Goal: Information Seeking & Learning: Learn about a topic

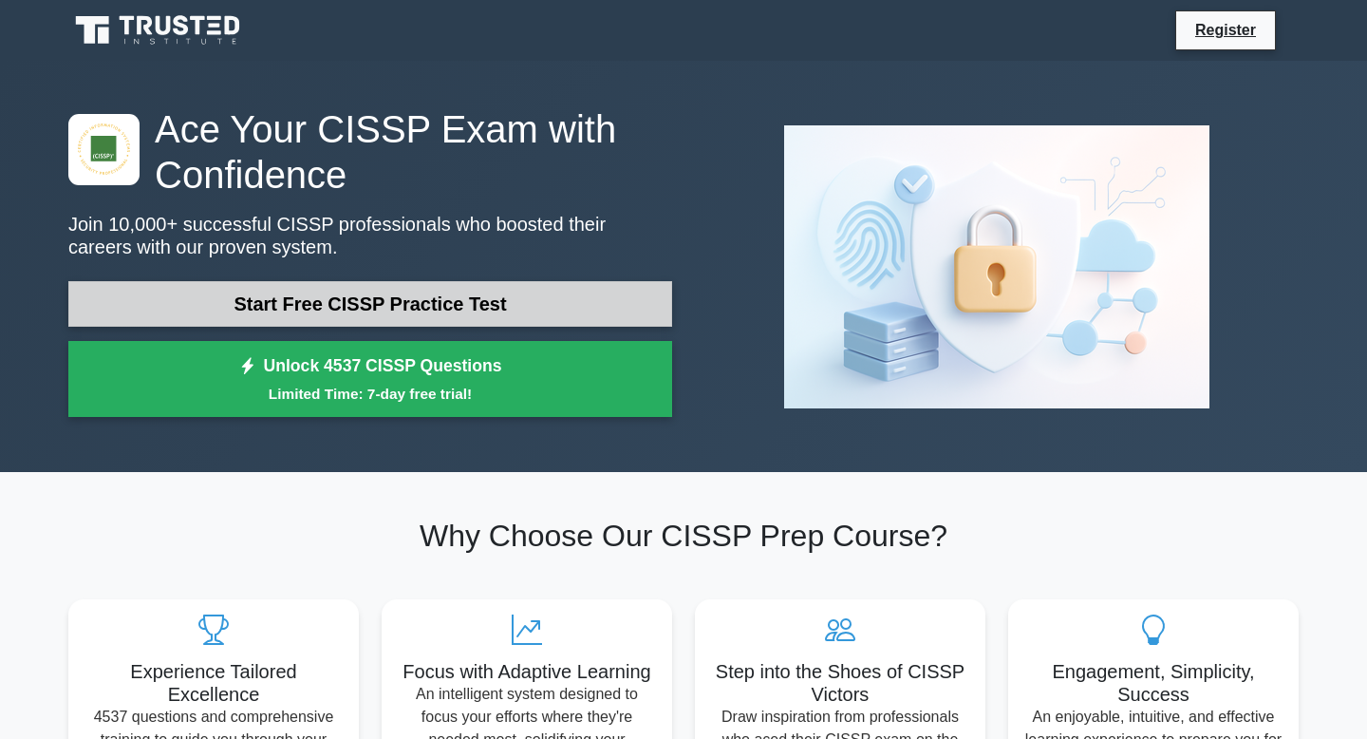
click at [343, 296] on link "Start Free CISSP Practice Test" at bounding box center [370, 304] width 604 height 46
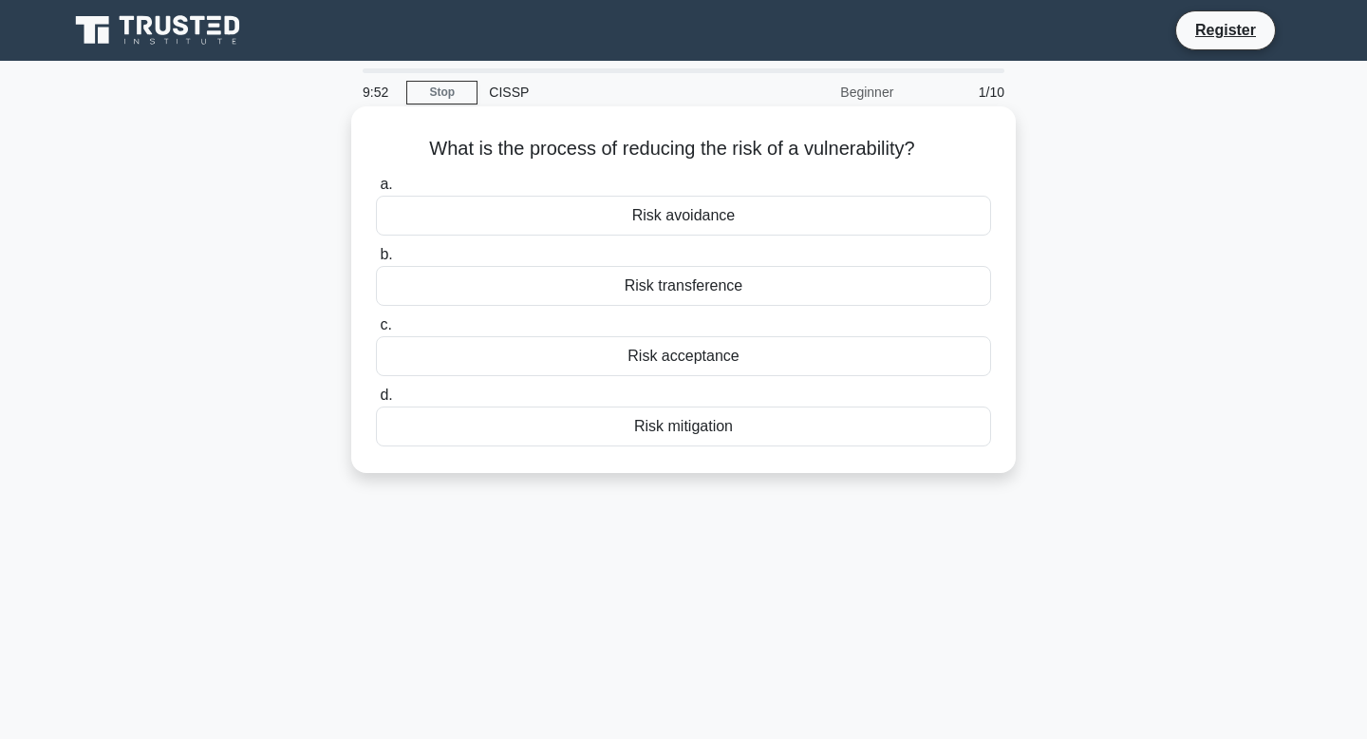
click at [615, 424] on div "Risk mitigation" at bounding box center [683, 426] width 615 height 40
click at [376, 402] on input "d. Risk mitigation" at bounding box center [376, 395] width 0 height 12
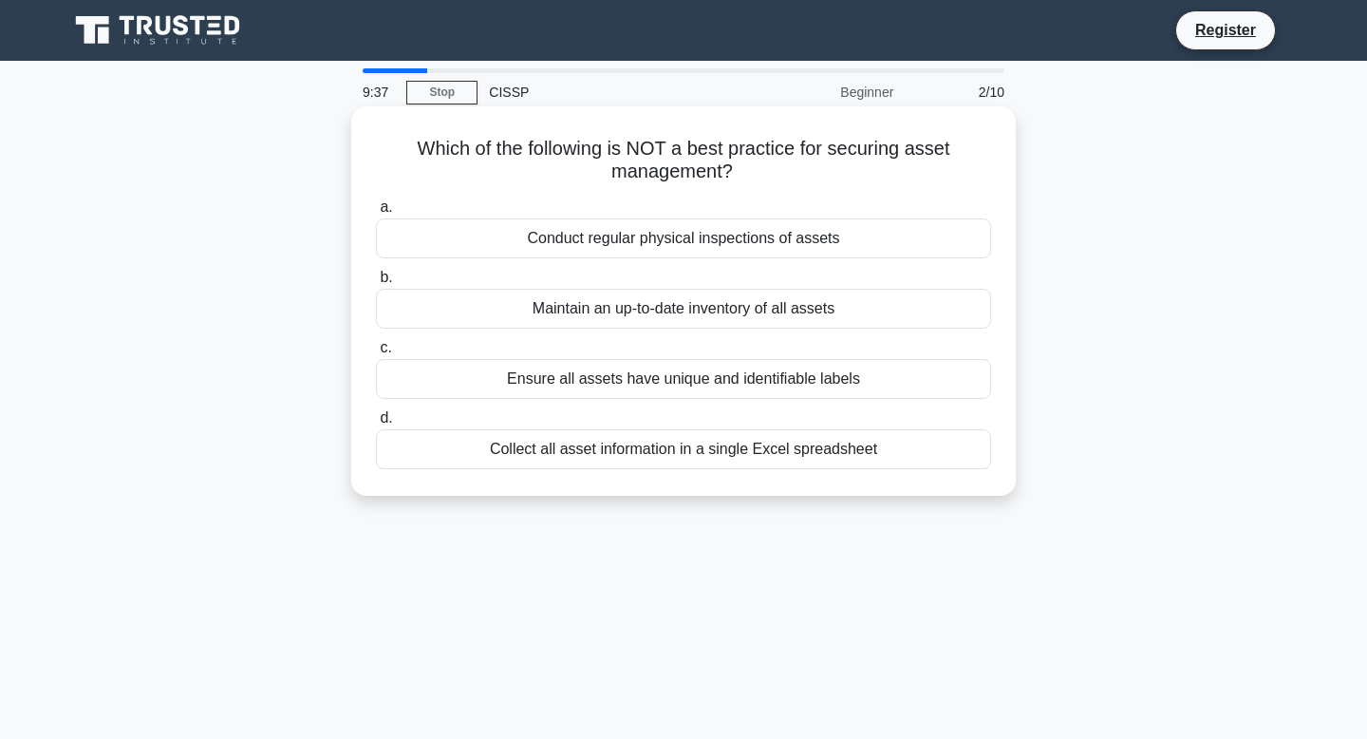
click at [668, 460] on div "Collect all asset information in a single Excel spreadsheet" at bounding box center [683, 449] width 615 height 40
click at [376, 424] on input "d. Collect all asset information in a single Excel spreadsheet" at bounding box center [376, 418] width 0 height 12
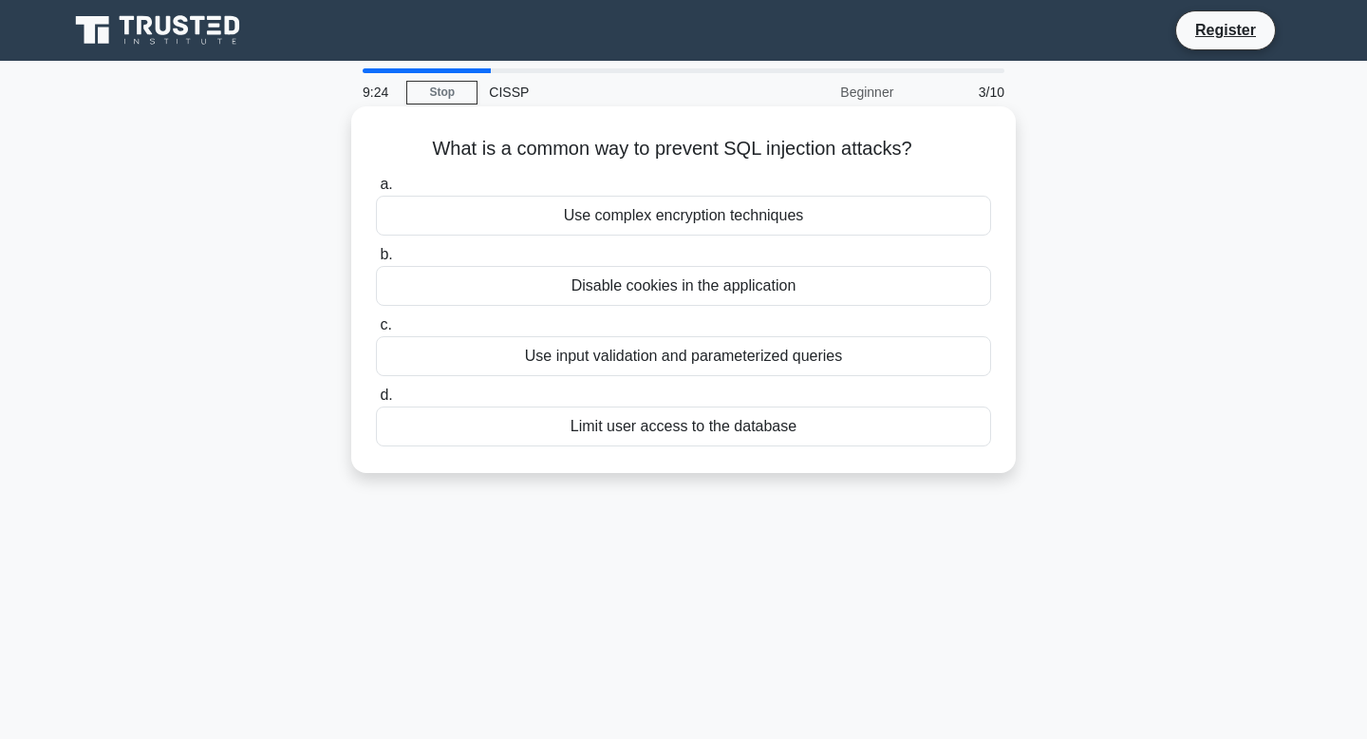
click at [670, 363] on div "Use input validation and parameterized queries" at bounding box center [683, 356] width 615 height 40
click at [376, 331] on input "c. Use input validation and parameterized queries" at bounding box center [376, 325] width 0 height 12
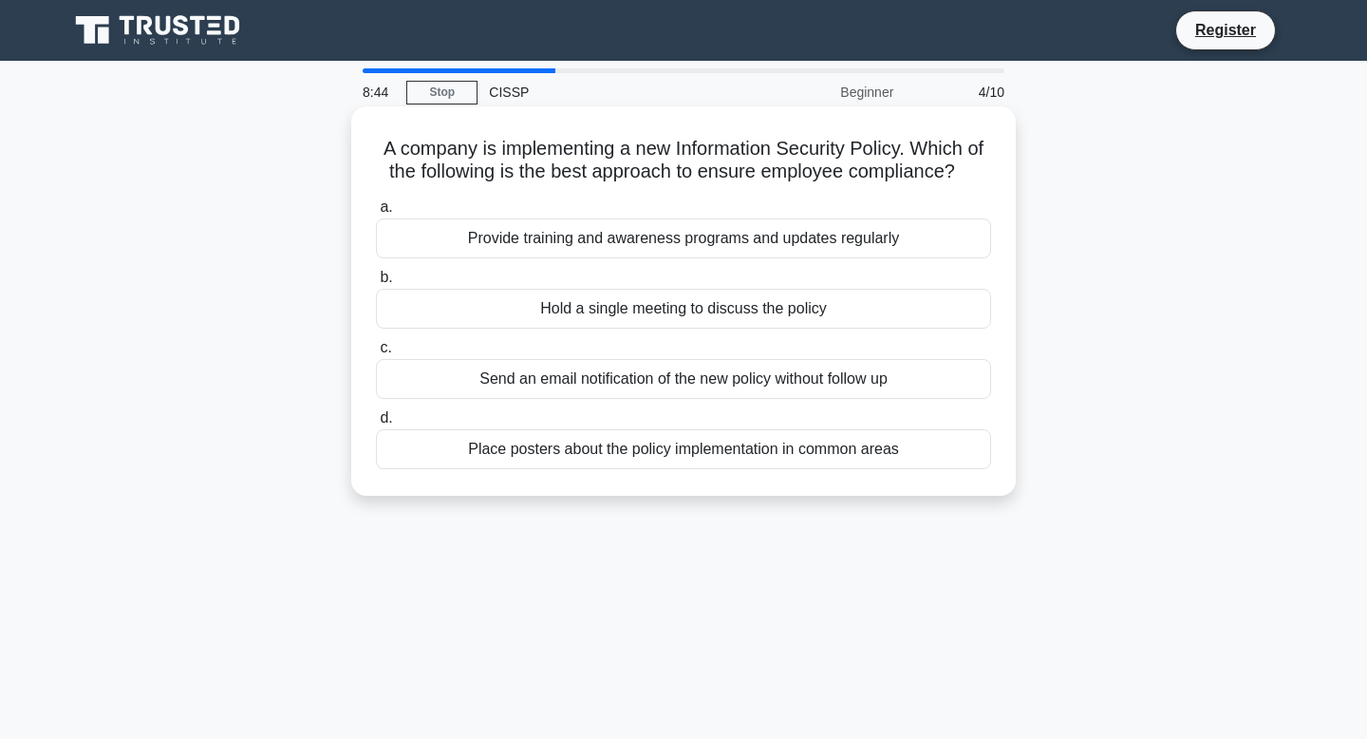
click at [649, 229] on div "Provide training and awareness programs and updates regularly" at bounding box center [683, 238] width 615 height 40
click at [376, 214] on input "a. Provide training and awareness programs and updates regularly" at bounding box center [376, 207] width 0 height 12
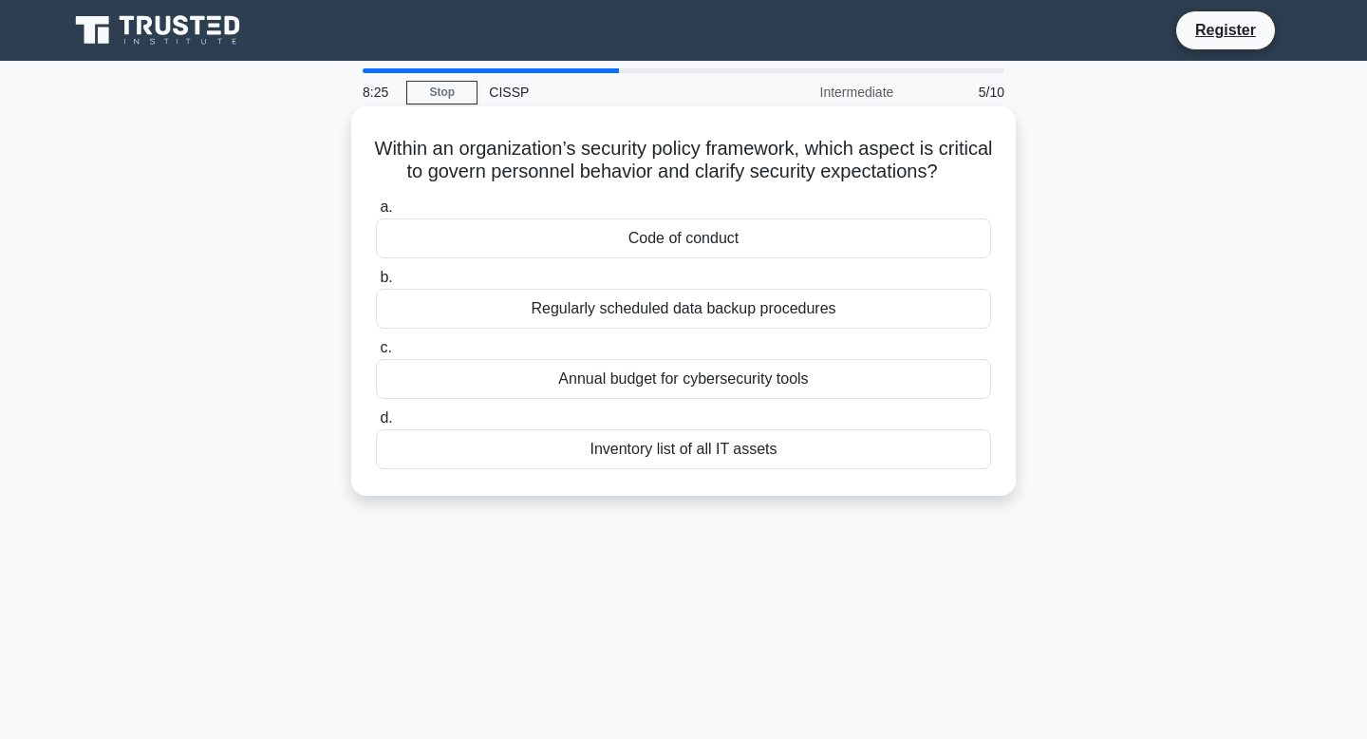
click at [659, 251] on div "Code of conduct" at bounding box center [683, 238] width 615 height 40
click at [376, 214] on input "a. Code of conduct" at bounding box center [376, 207] width 0 height 12
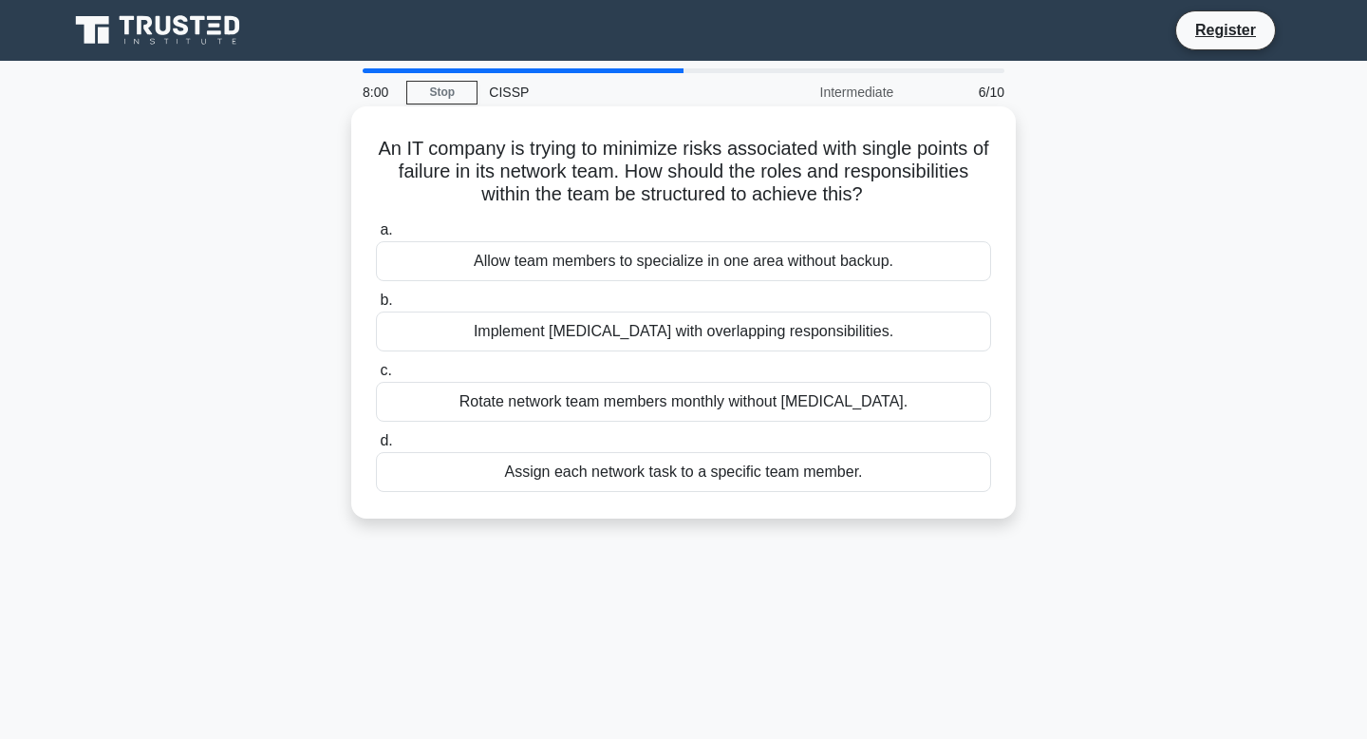
click at [731, 336] on div "Implement [MEDICAL_DATA] with overlapping responsibilities." at bounding box center [683, 331] width 615 height 40
click at [376, 307] on input "b. Implement [MEDICAL_DATA] with overlapping responsibilities." at bounding box center [376, 300] width 0 height 12
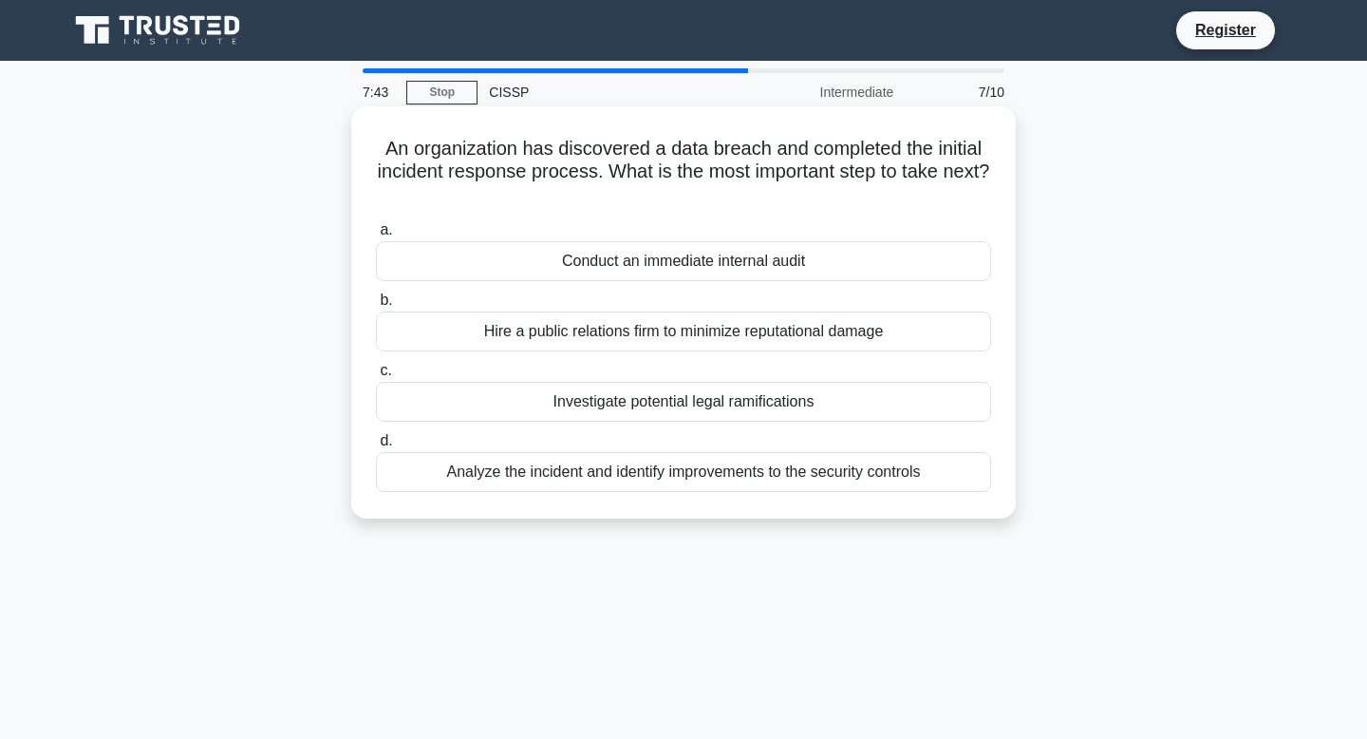
click at [756, 478] on div "Analyze the incident and identify improvements to the security controls" at bounding box center [683, 472] width 615 height 40
click at [376, 447] on input "d. Analyze the incident and identify improvements to the security controls" at bounding box center [376, 441] width 0 height 12
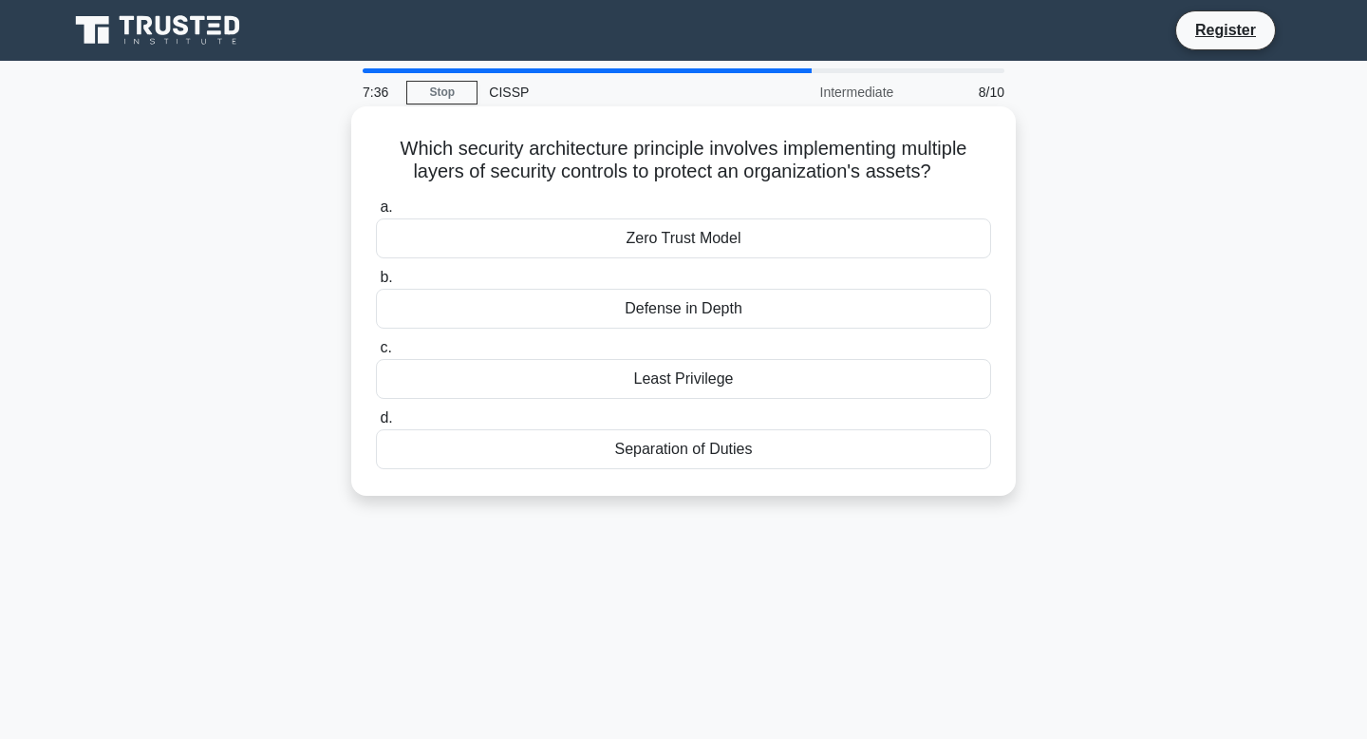
scroll to position [8, 0]
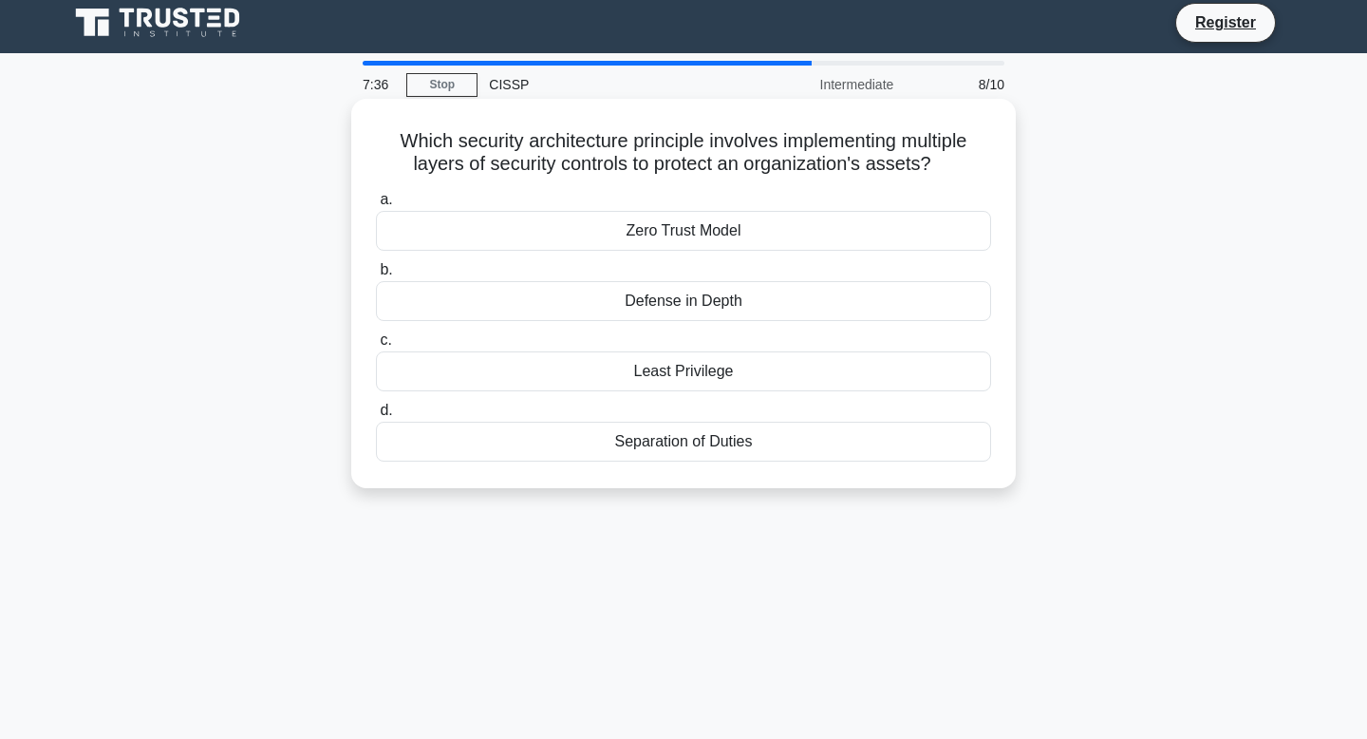
click at [700, 303] on div "Defense in Depth" at bounding box center [683, 301] width 615 height 40
click at [376, 276] on input "b. Defense in Depth" at bounding box center [376, 270] width 0 height 12
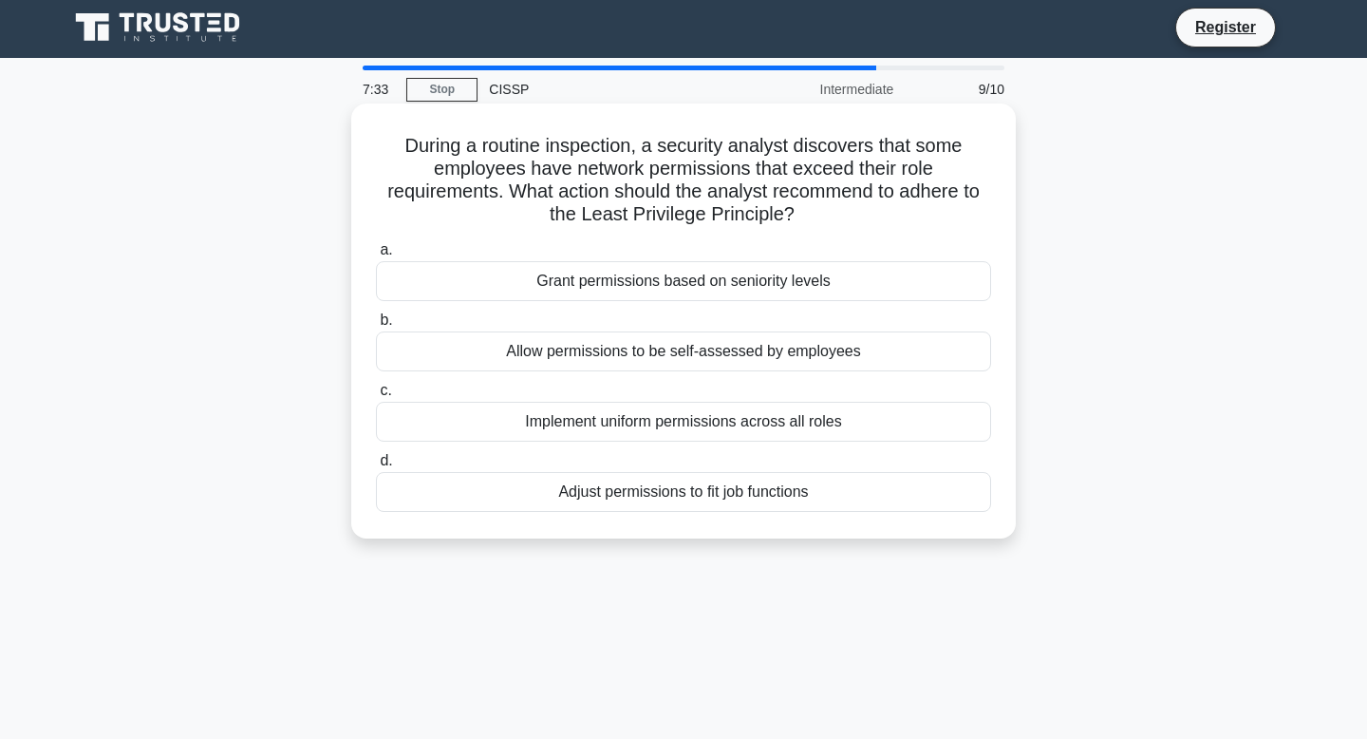
scroll to position [4, 0]
click at [641, 491] on div "Adjust permissions to fit job functions" at bounding box center [683, 491] width 615 height 40
click at [376, 466] on input "d. Adjust permissions to fit job functions" at bounding box center [376, 460] width 0 height 12
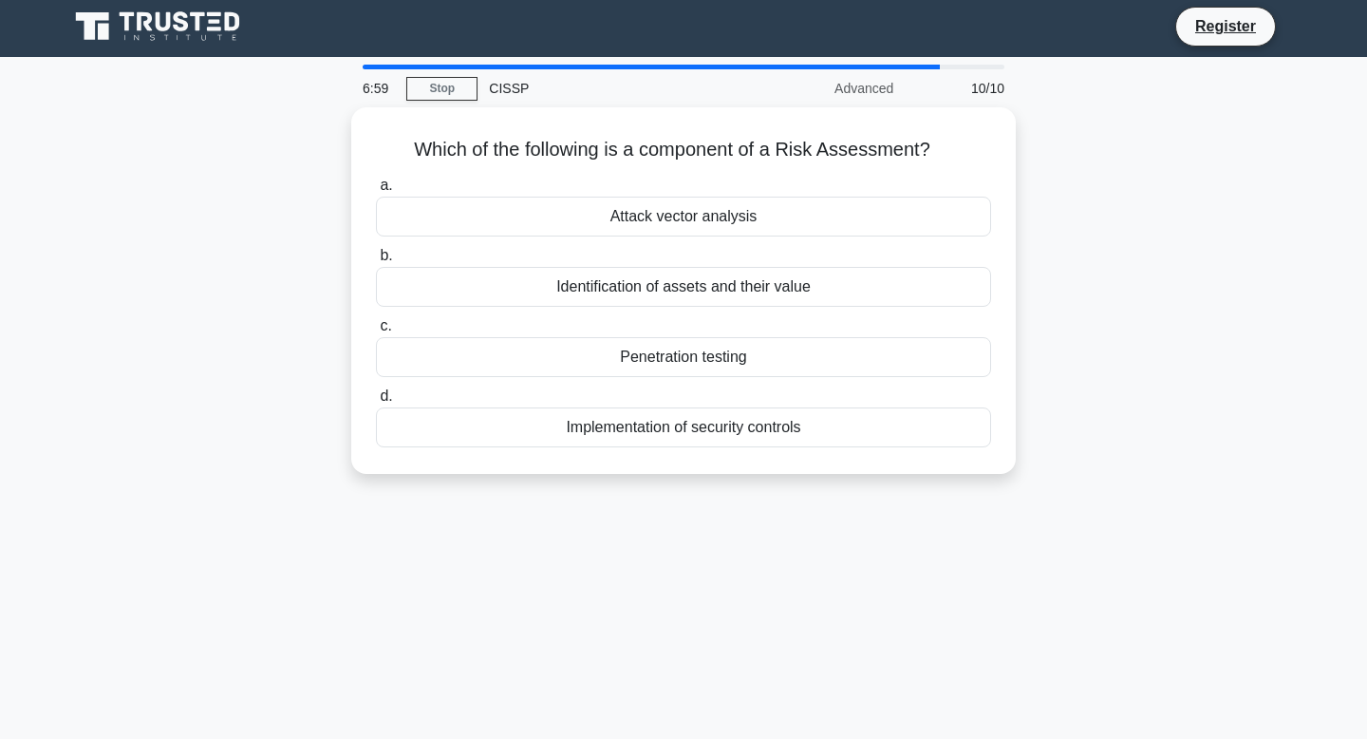
scroll to position [0, 0]
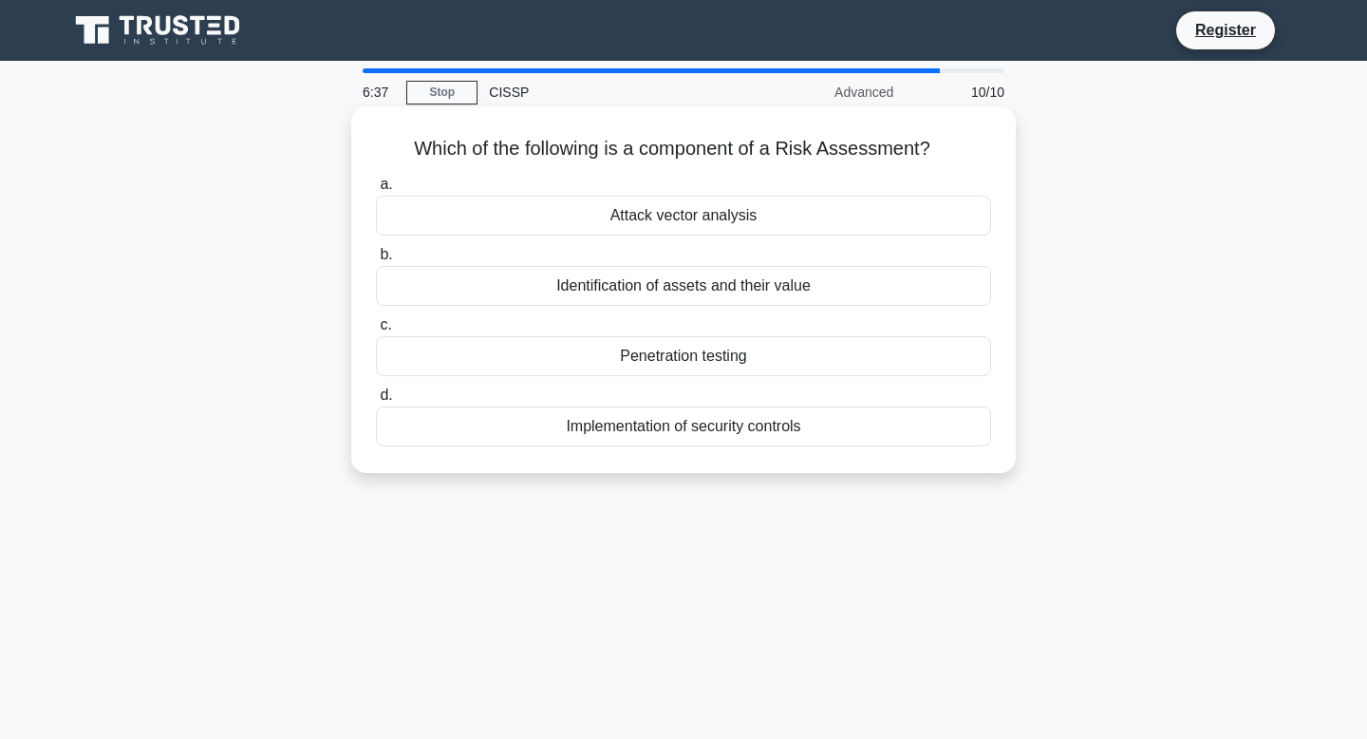
click at [617, 291] on div "Identification of assets and their value" at bounding box center [683, 286] width 615 height 40
click at [376, 261] on input "b. Identification of assets and their value" at bounding box center [376, 255] width 0 height 12
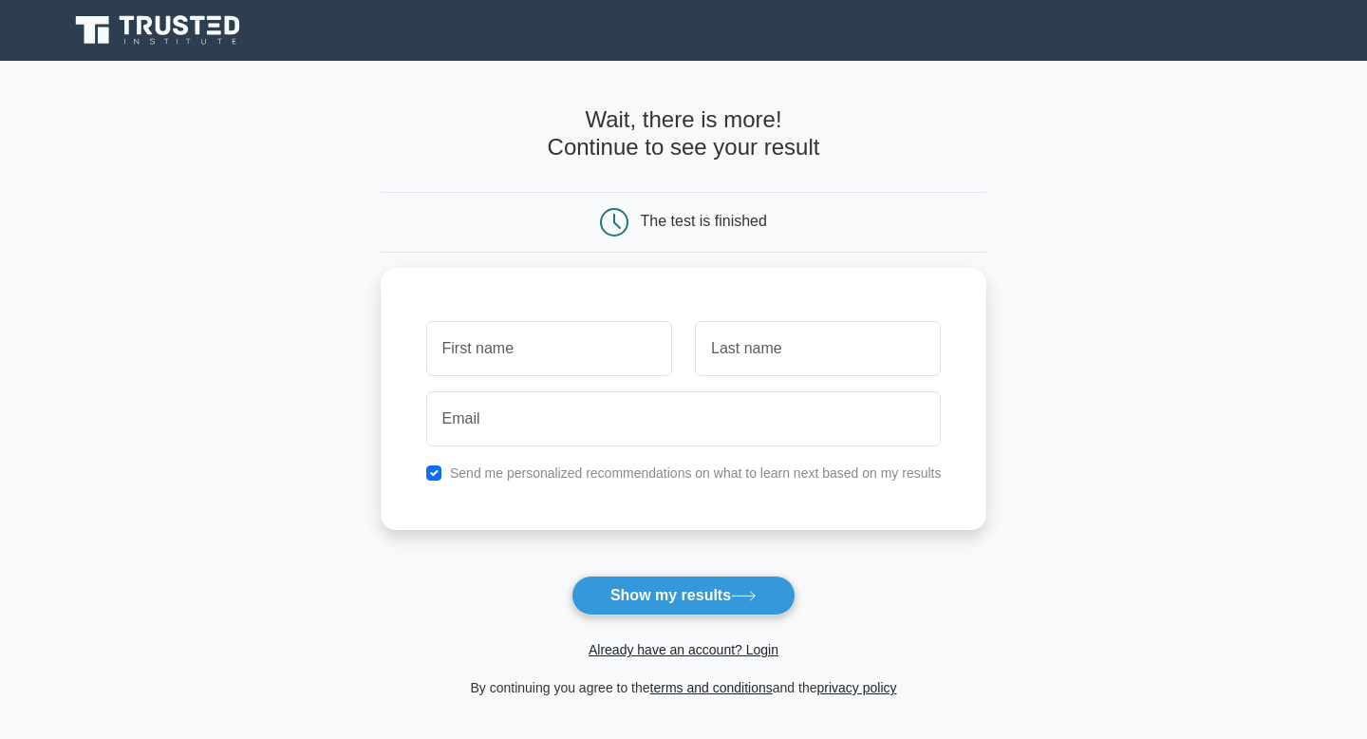
scroll to position [20, 0]
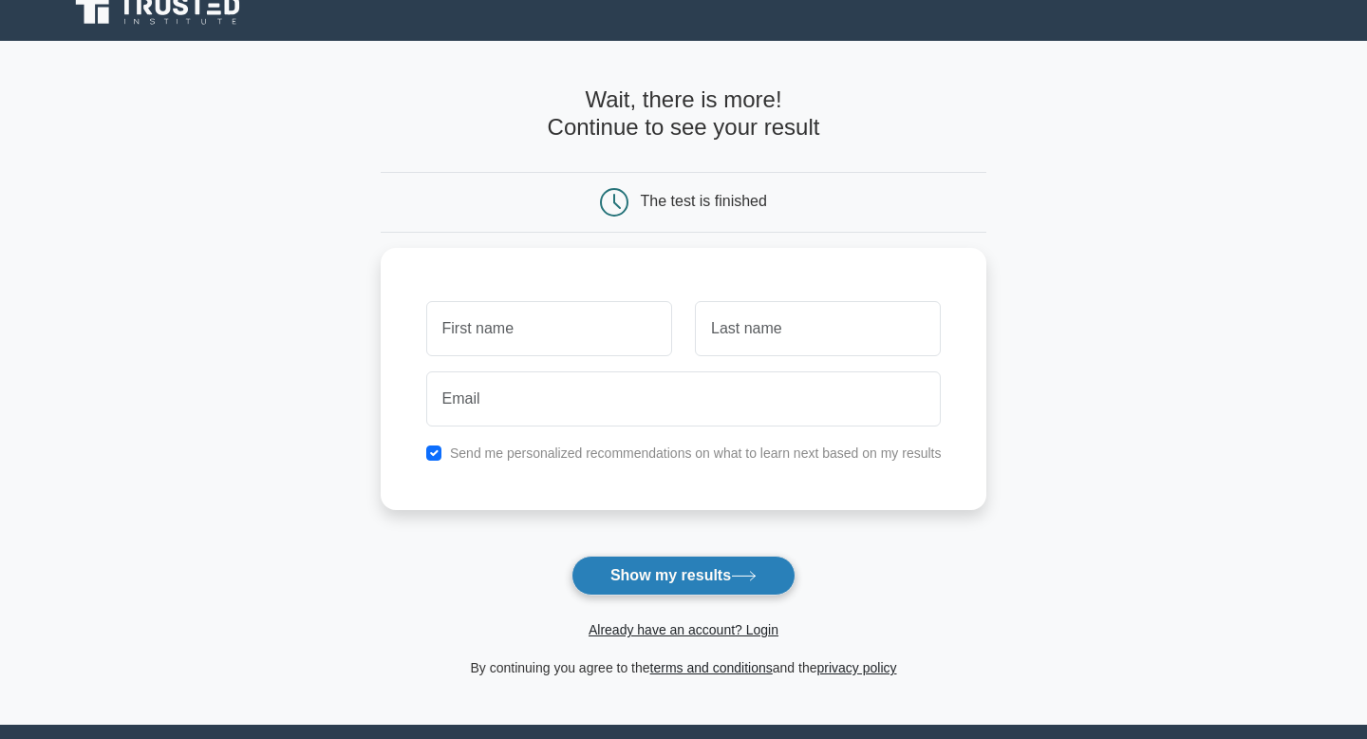
click at [721, 571] on button "Show my results" at bounding box center [683, 575] width 224 height 40
click at [607, 566] on button "Show my results" at bounding box center [683, 575] width 224 height 40
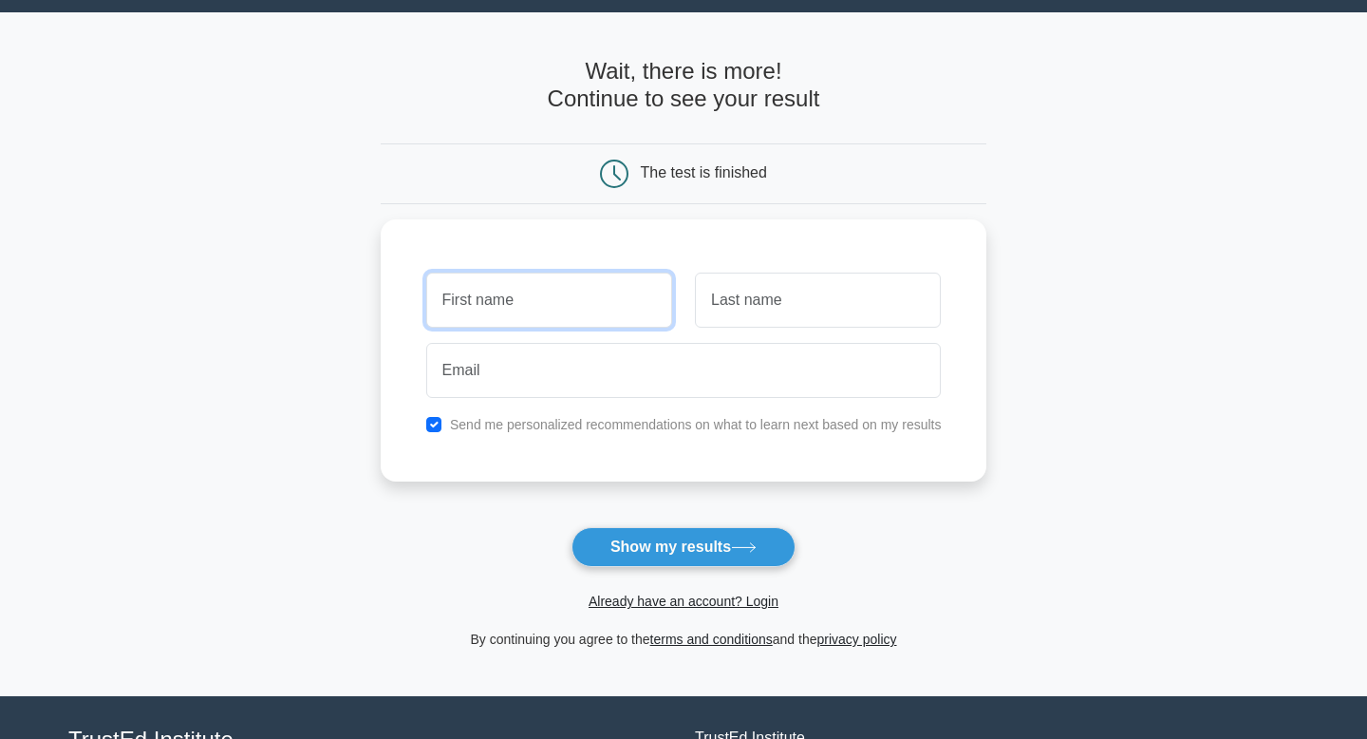
scroll to position [0, 0]
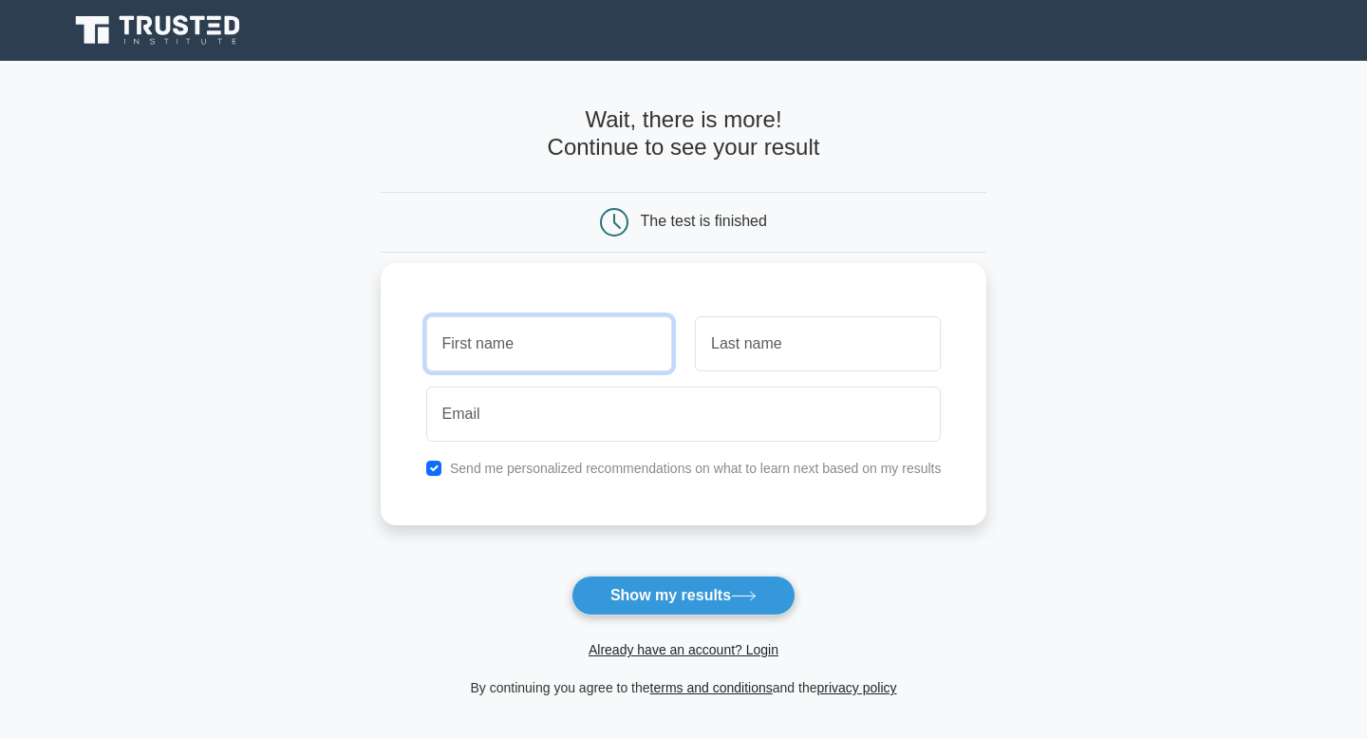
click at [575, 357] on input "text" at bounding box center [549, 343] width 246 height 55
click at [577, 351] on input "text" at bounding box center [549, 343] width 246 height 55
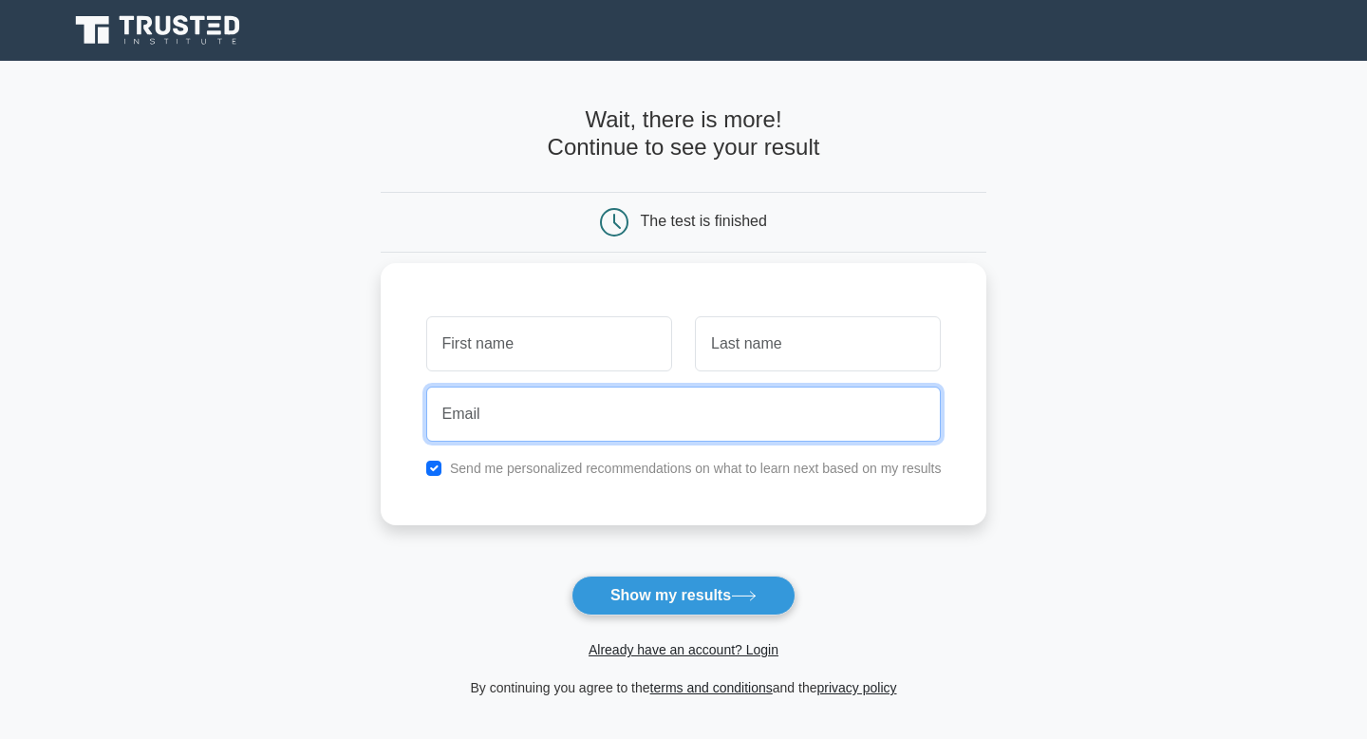
click at [752, 419] on input "email" at bounding box center [683, 413] width 515 height 55
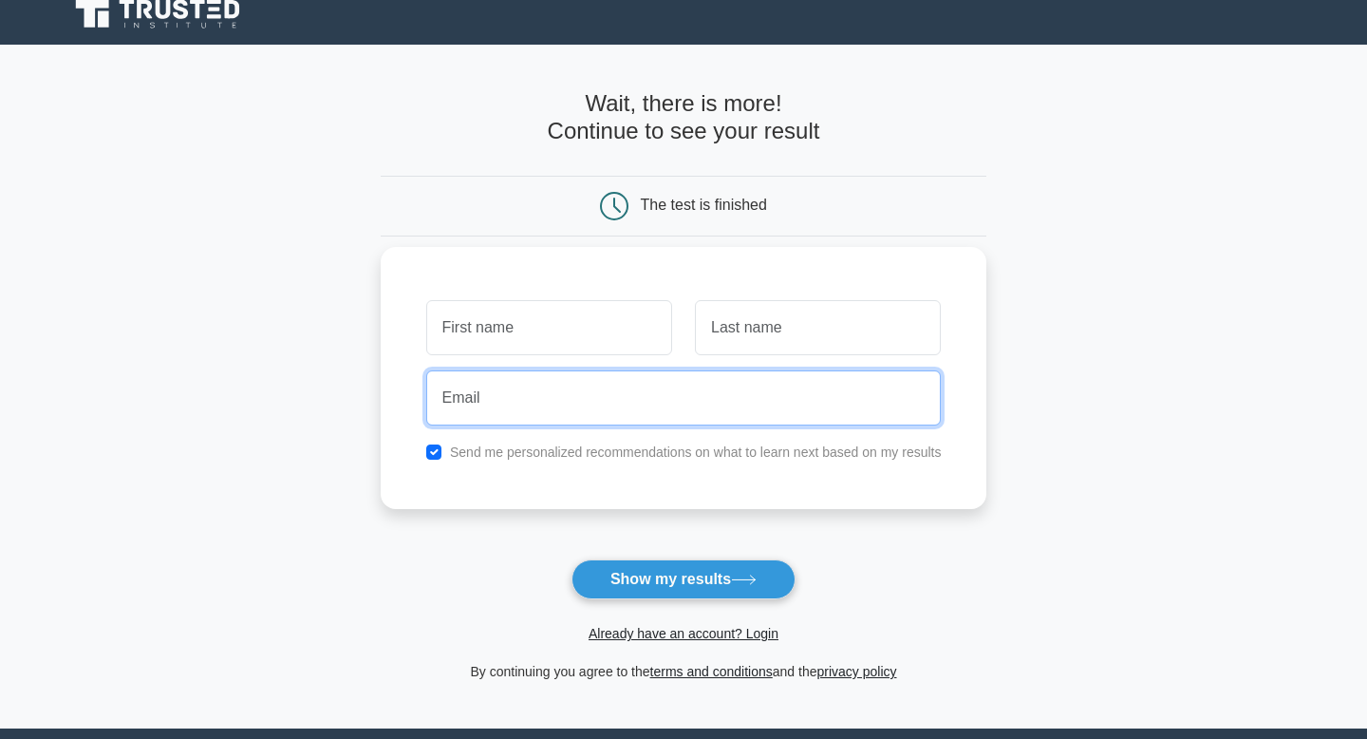
scroll to position [10, 0]
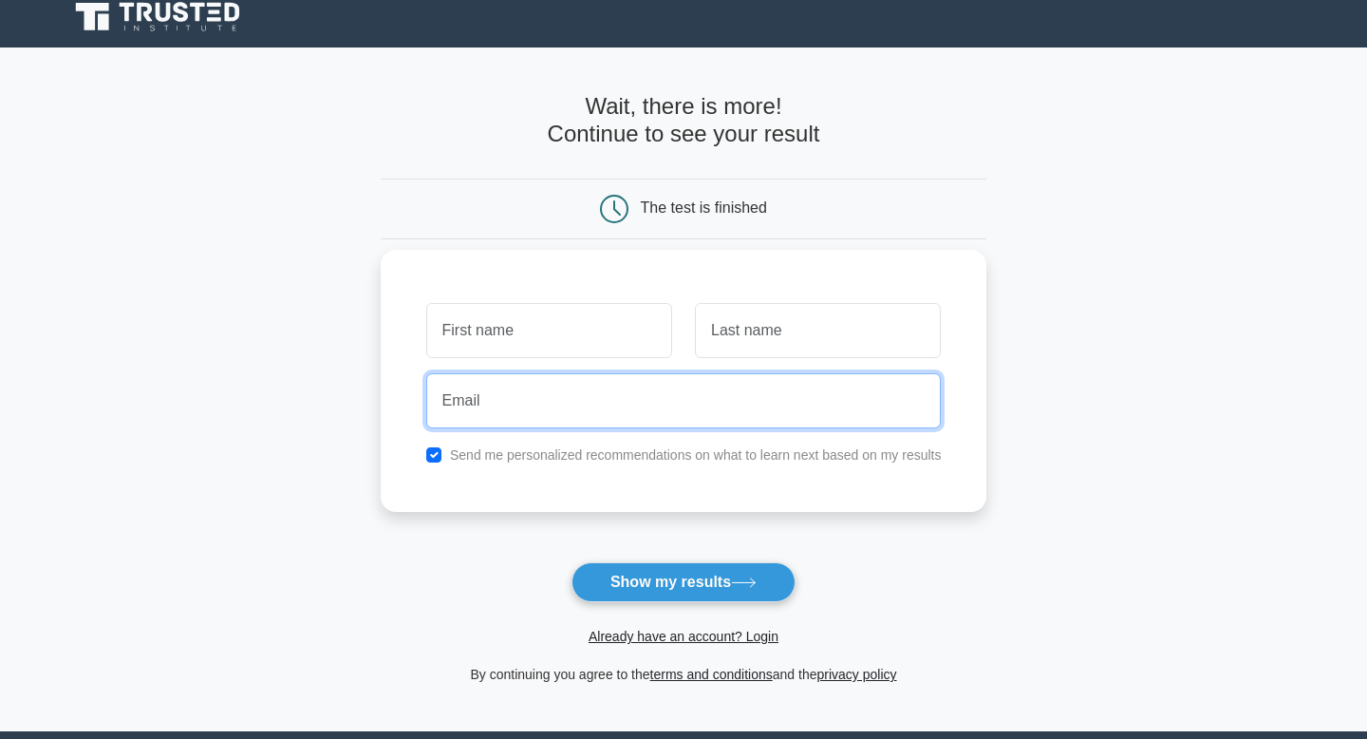
click at [752, 420] on input "email" at bounding box center [683, 400] width 515 height 55
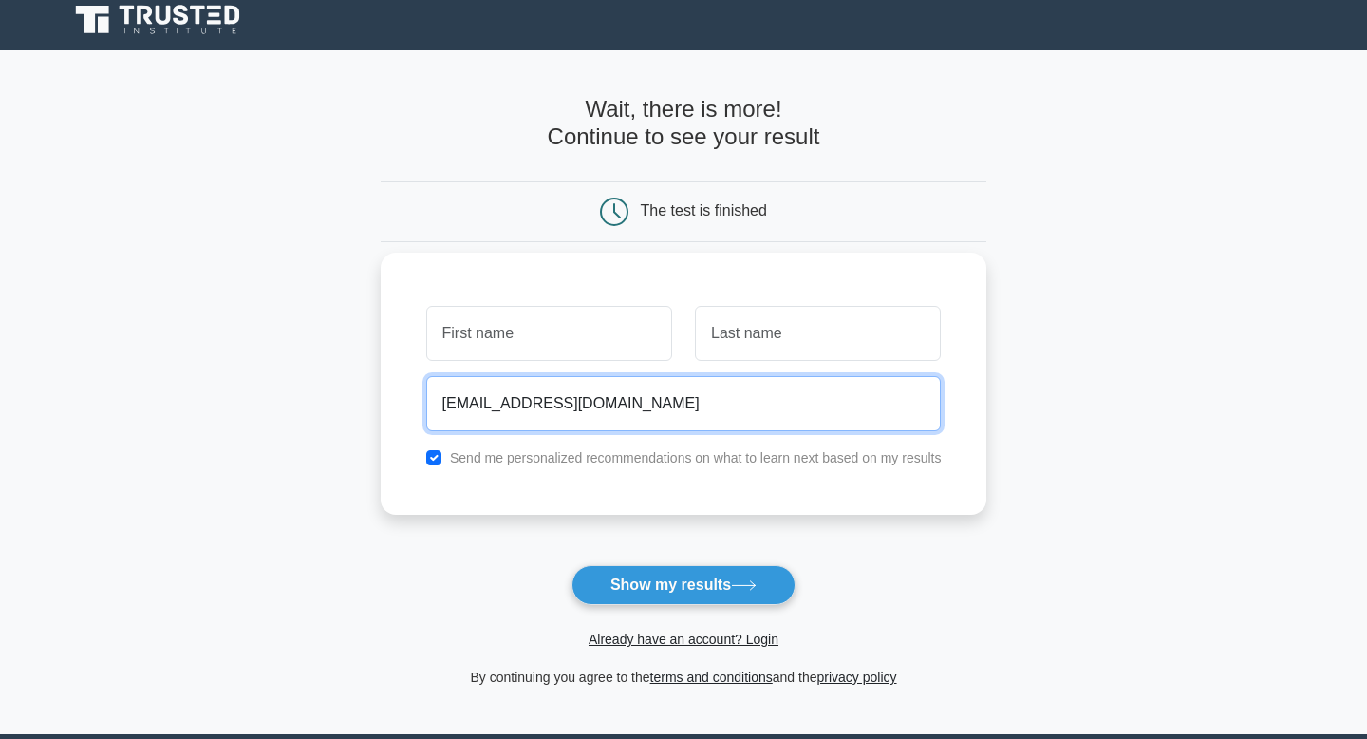
type input "olayiwola.stacie997@gmail.com"
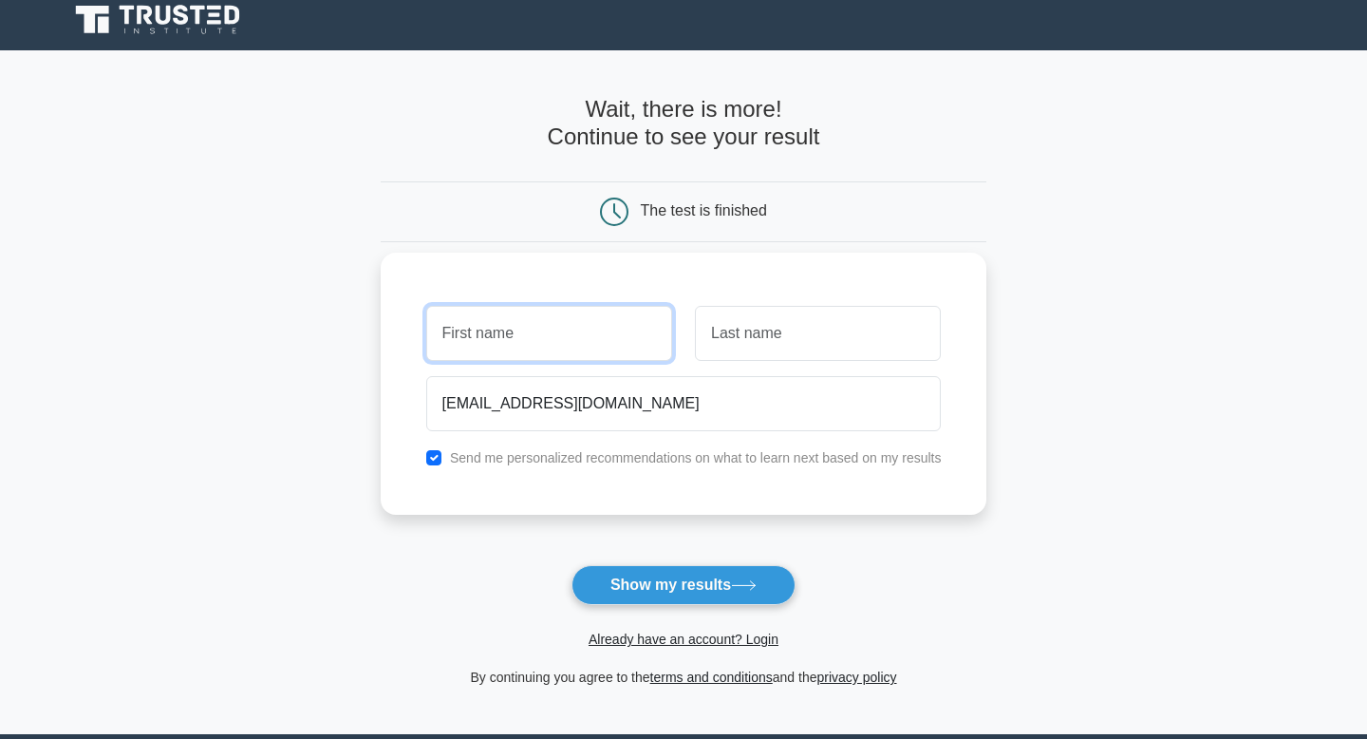
click at [632, 331] on input "text" at bounding box center [549, 333] width 246 height 55
type input "oyin"
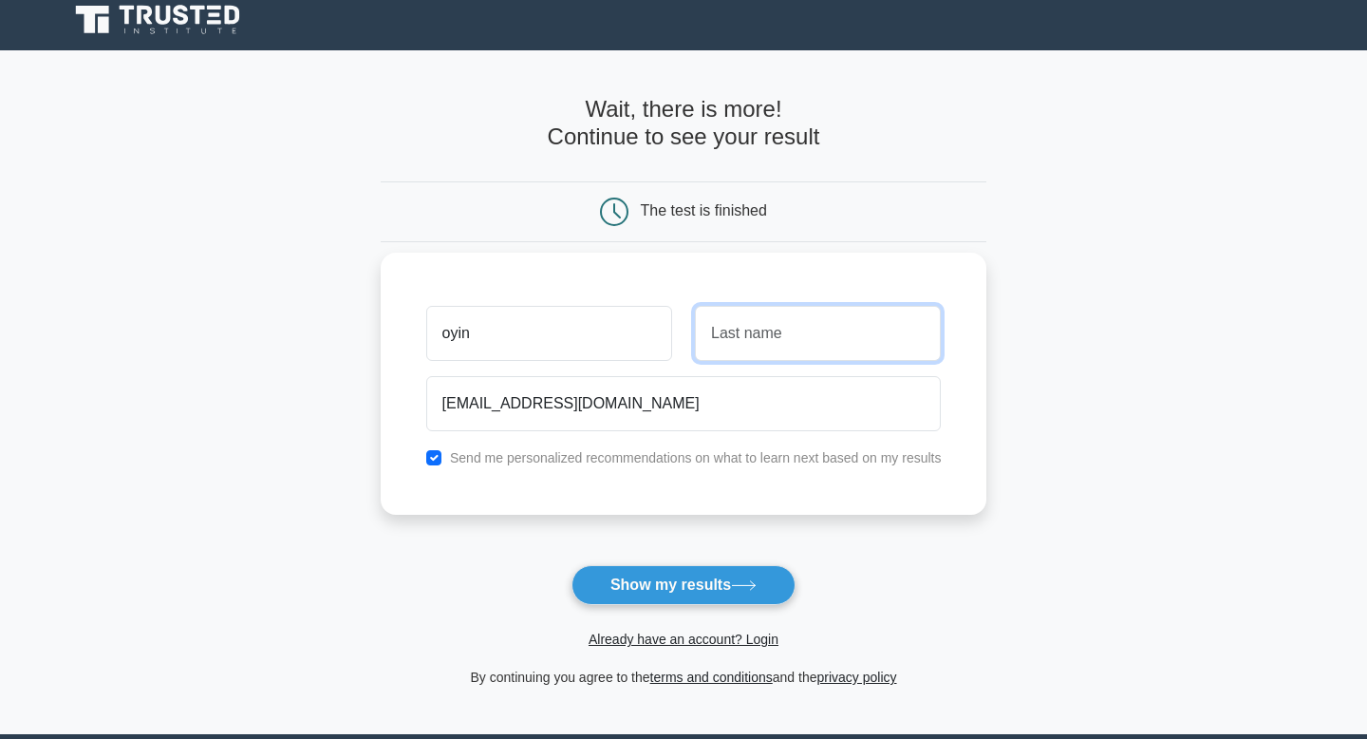
click at [875, 330] on input "text" at bounding box center [818, 333] width 246 height 55
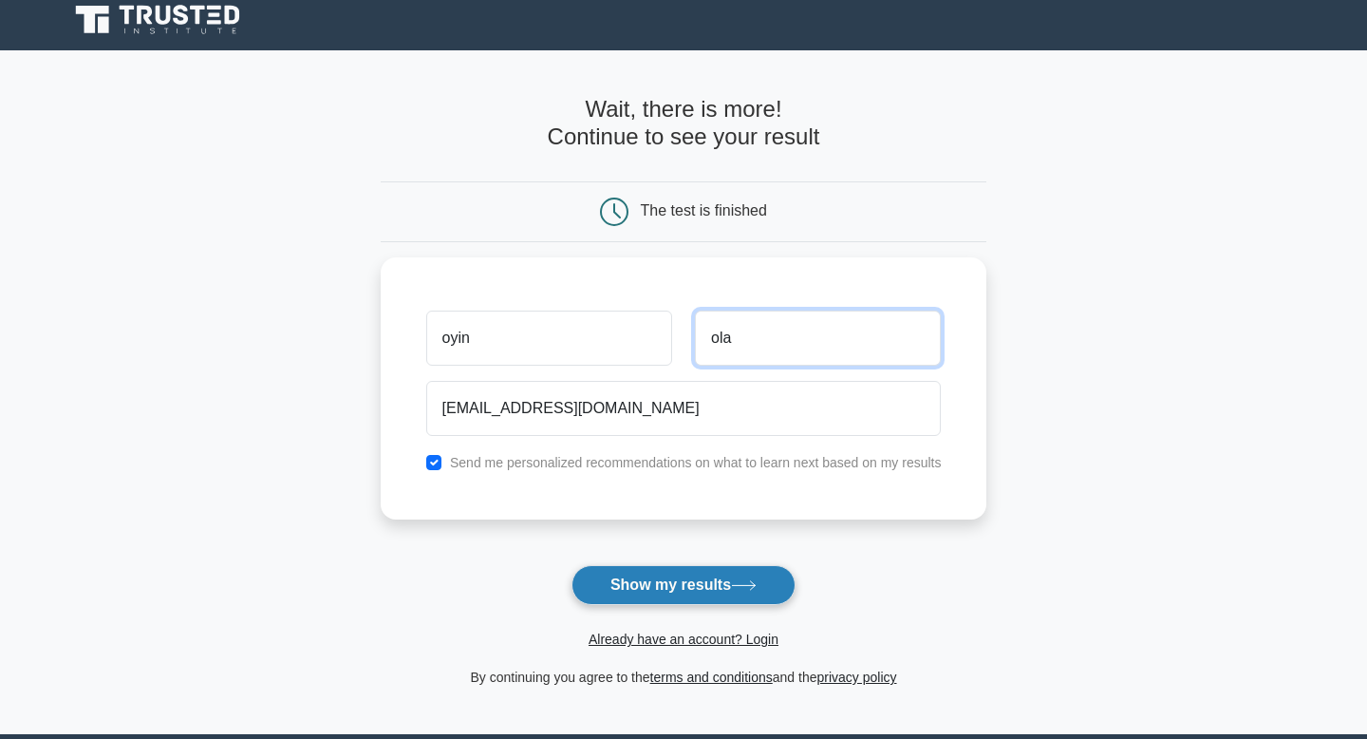
type input "ola"
click at [742, 573] on button "Show my results" at bounding box center [683, 585] width 224 height 40
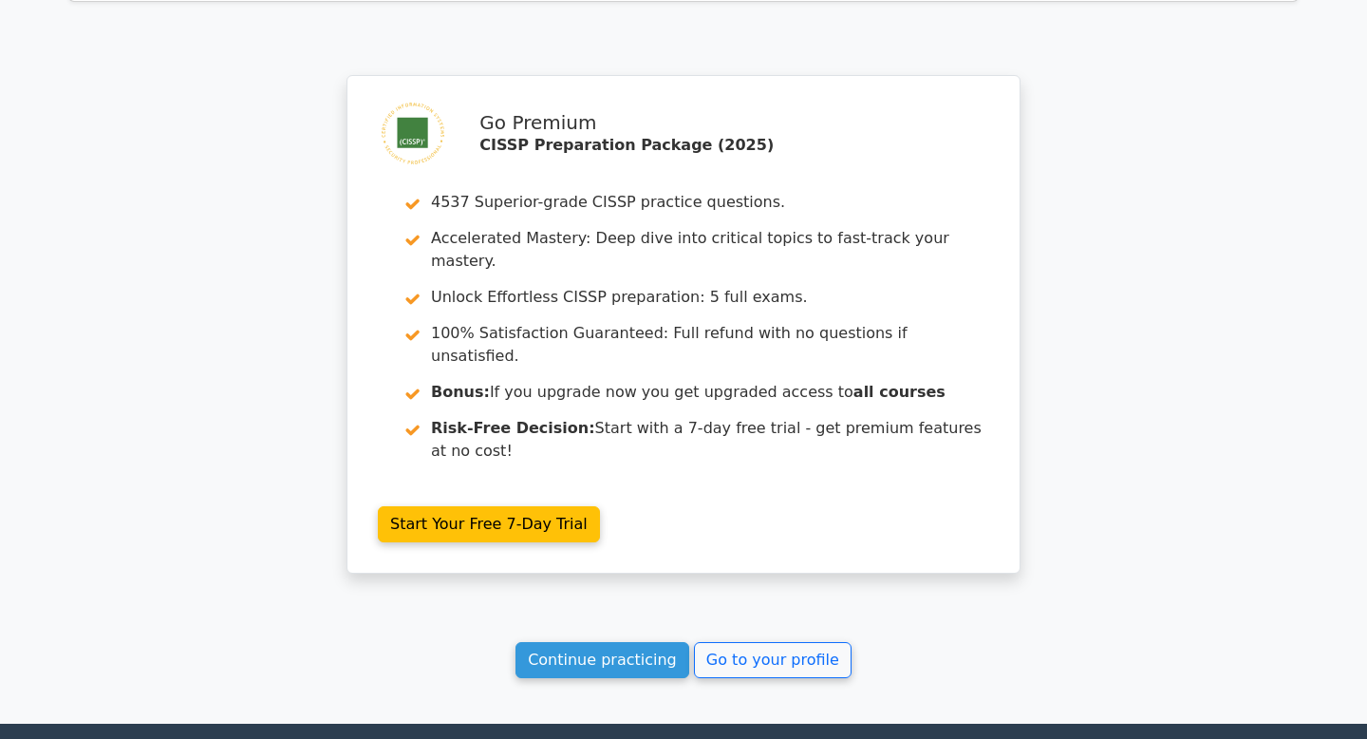
scroll to position [2924, 0]
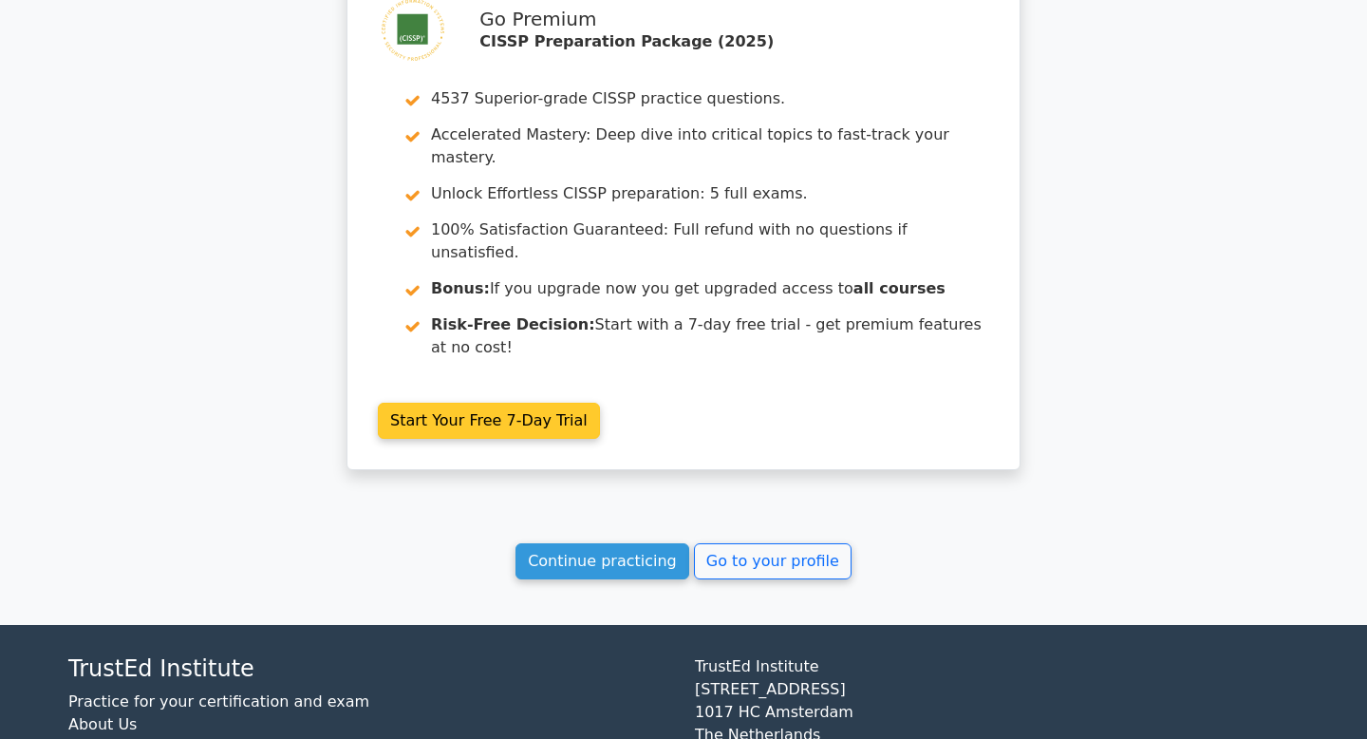
click at [521, 403] on link "Start Your Free 7-Day Trial" at bounding box center [489, 421] width 222 height 36
